Goal: Task Accomplishment & Management: Use online tool/utility

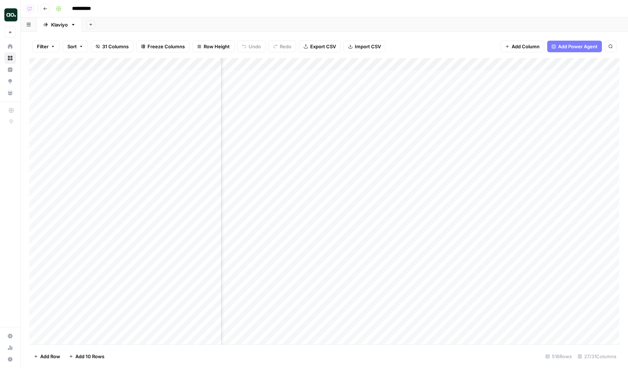
scroll to position [0, 150]
drag, startPoint x: 360, startPoint y: 93, endPoint x: 368, endPoint y: 186, distance: 93.2
click at [368, 186] on div "Add Column" at bounding box center [324, 201] width 590 height 286
click at [372, 238] on div "Add Column" at bounding box center [324, 201] width 590 height 286
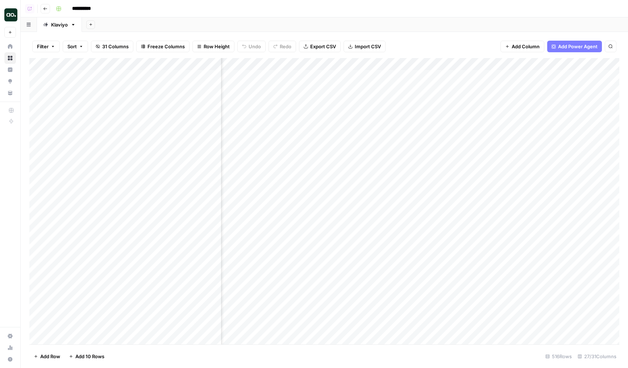
drag, startPoint x: 309, startPoint y: 94, endPoint x: 319, endPoint y: 169, distance: 76.2
click at [319, 169] on div "Add Column" at bounding box center [324, 201] width 590 height 286
drag, startPoint x: 316, startPoint y: 242, endPoint x: 294, endPoint y: 107, distance: 136.6
click at [294, 107] on div "Add Column" at bounding box center [324, 201] width 590 height 286
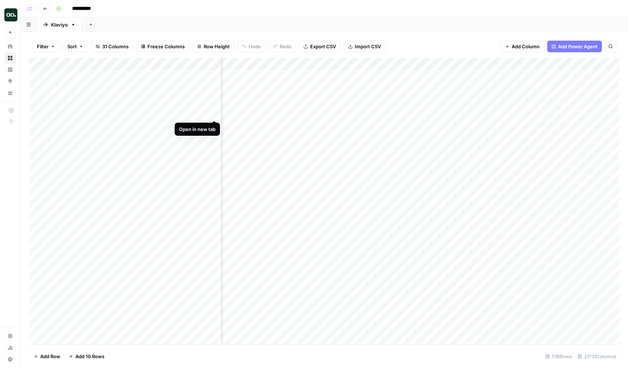
click at [213, 113] on div "Add Column" at bounding box center [324, 201] width 590 height 286
click at [213, 114] on div "Add Column" at bounding box center [324, 201] width 590 height 286
click at [205, 211] on div "Add Column" at bounding box center [324, 201] width 590 height 286
click at [218, 211] on div "Add Column" at bounding box center [324, 201] width 590 height 286
click at [240, 214] on div "Add Column" at bounding box center [324, 201] width 590 height 286
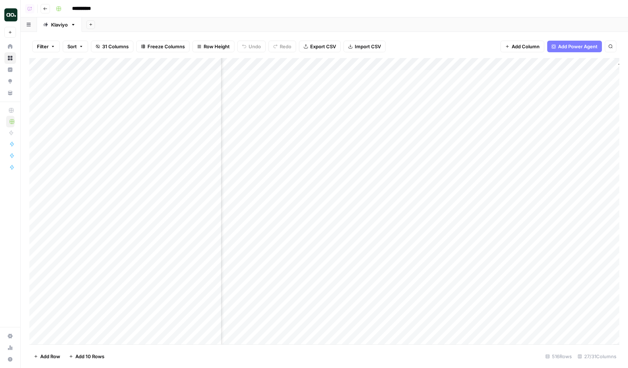
scroll to position [0, 1539]
click at [546, 164] on div "Add Column" at bounding box center [324, 201] width 590 height 286
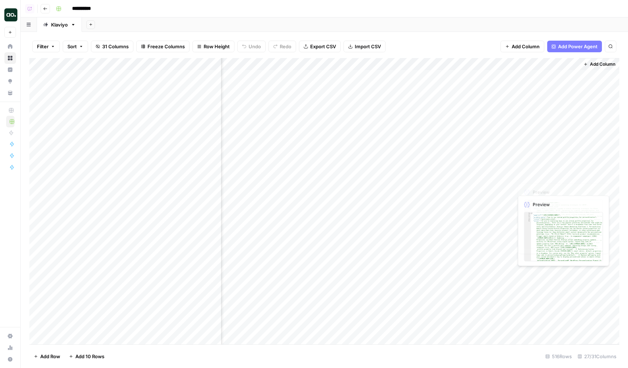
click at [546, 164] on div "Add Column" at bounding box center [324, 201] width 590 height 286
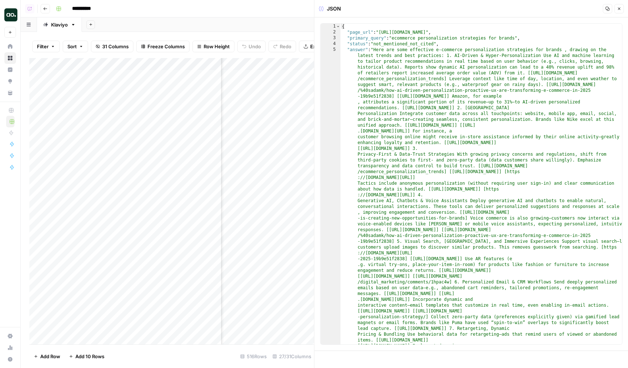
click at [623, 7] on button "Close" at bounding box center [619, 8] width 9 height 9
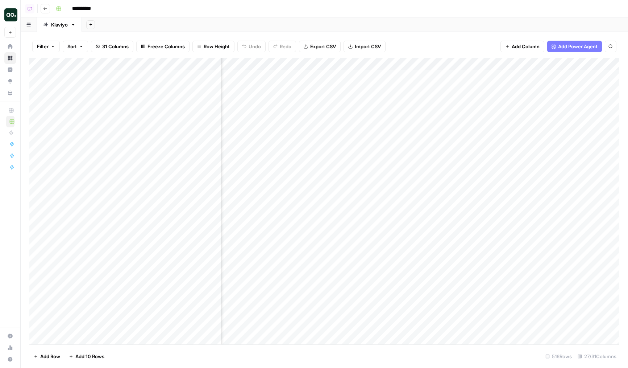
scroll to position [0, 1224]
click at [449, 121] on div "Add Column" at bounding box center [324, 201] width 590 height 286
click at [449, 138] on div "Add Column" at bounding box center [324, 201] width 590 height 286
click at [457, 96] on div "Add Column" at bounding box center [324, 201] width 590 height 286
click at [394, 112] on div "Add Column" at bounding box center [324, 201] width 590 height 286
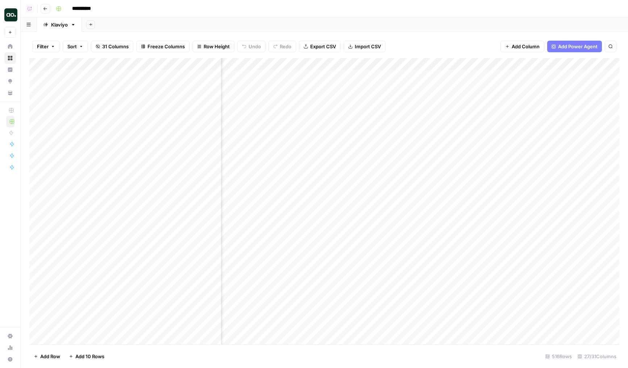
click at [410, 104] on div "Add Column" at bounding box center [324, 201] width 590 height 286
click at [537, 124] on div "Add Column" at bounding box center [324, 201] width 590 height 286
click at [413, 151] on div "Add Column" at bounding box center [324, 201] width 590 height 286
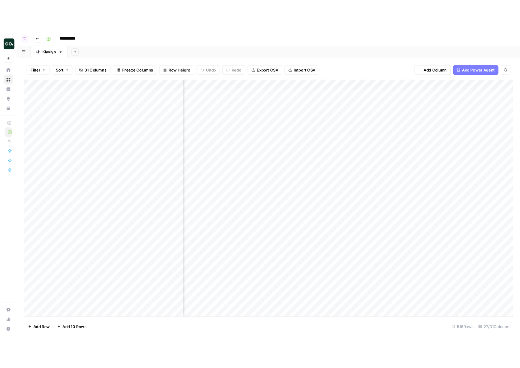
scroll to position [0, 247]
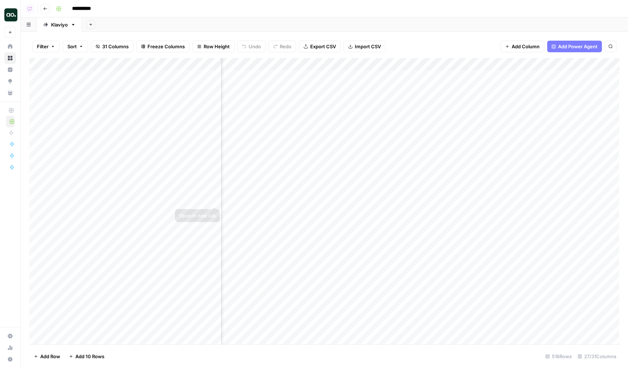
click at [222, 200] on div "Add Column" at bounding box center [324, 201] width 590 height 286
click at [216, 211] on div "Add Column" at bounding box center [324, 201] width 590 height 286
